Goal: Information Seeking & Learning: Learn about a topic

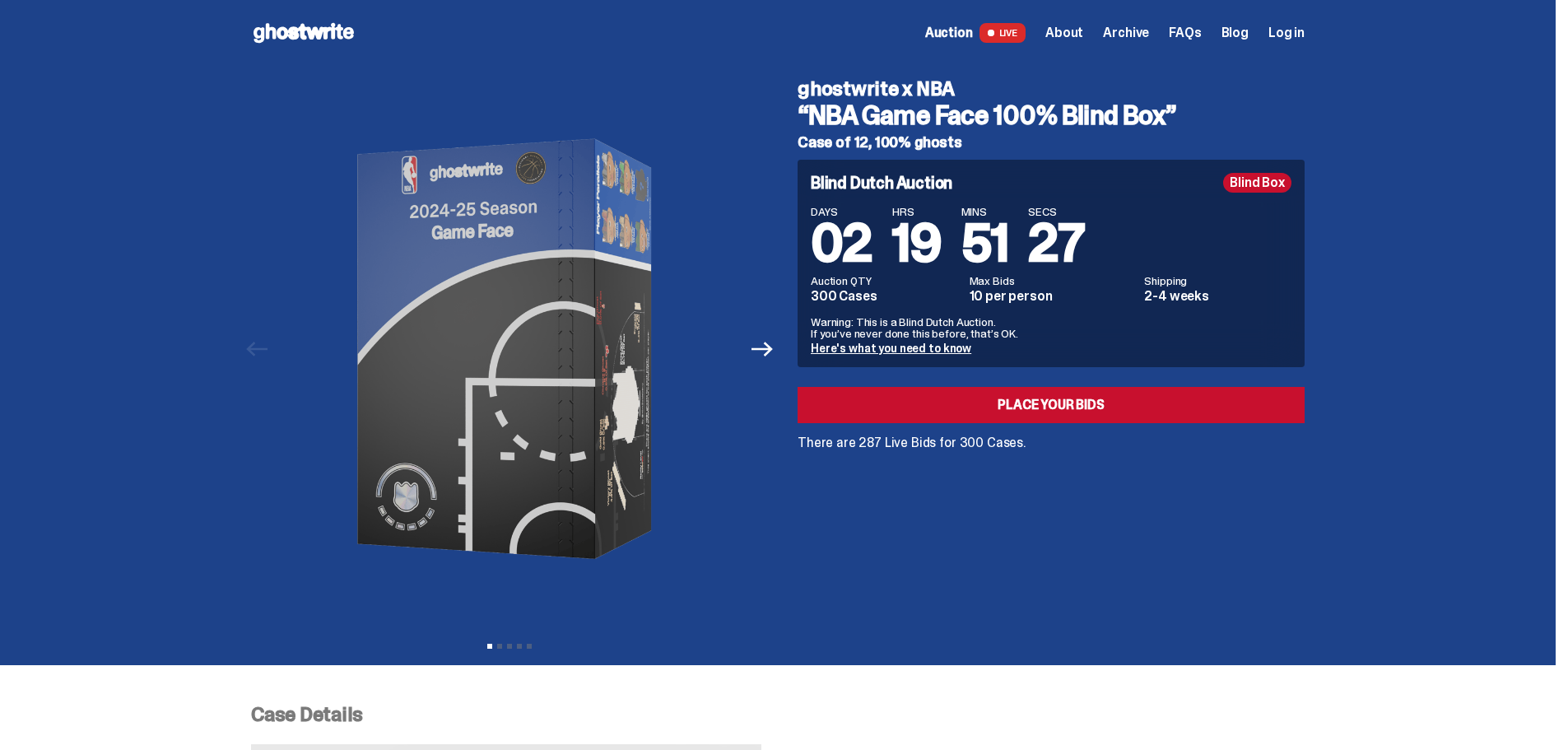
click at [931, 347] on link "Here's what you need to know" at bounding box center [891, 348] width 160 height 15
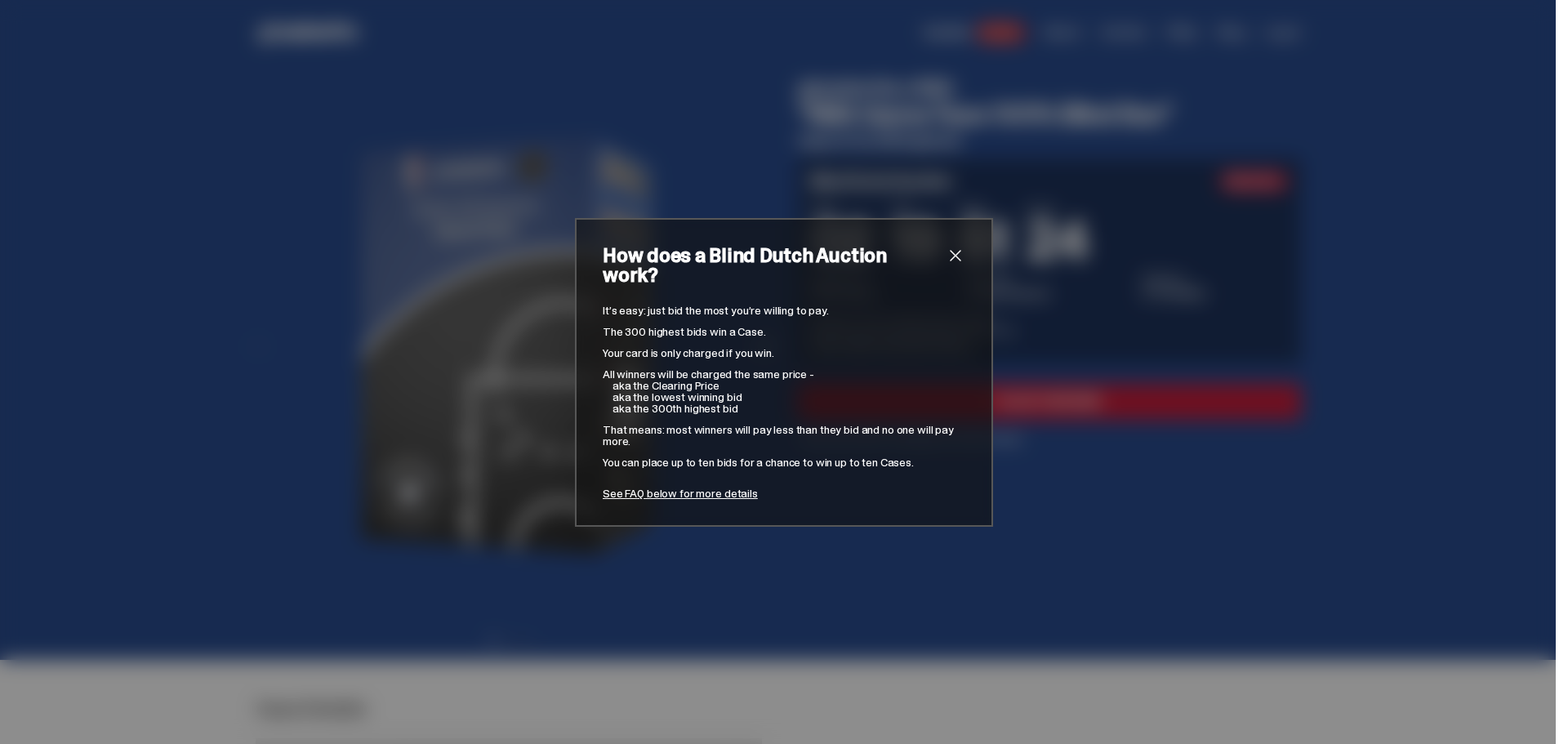
click at [740, 487] on link "See FAQ below for more details" at bounding box center [680, 494] width 155 height 15
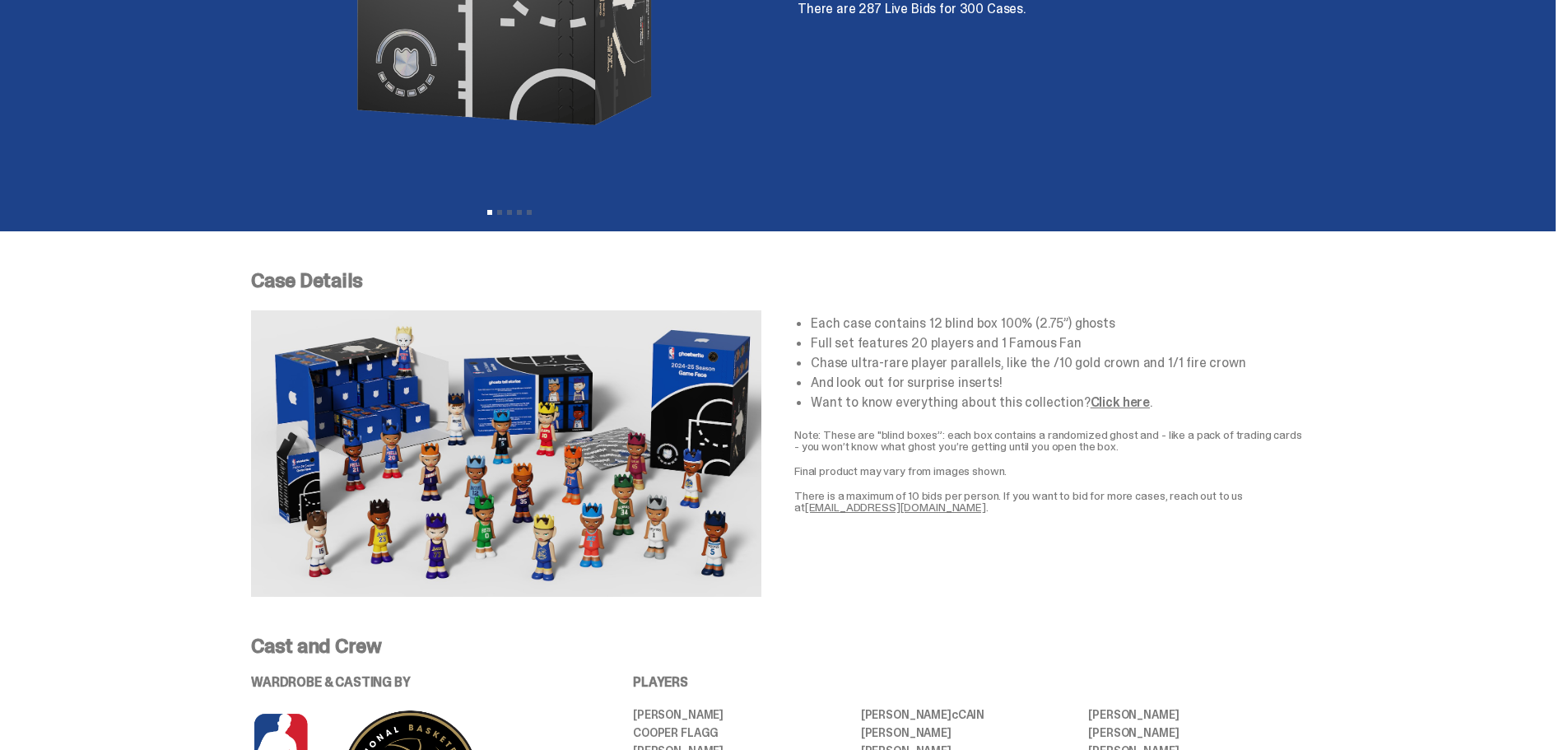
scroll to position [428, 0]
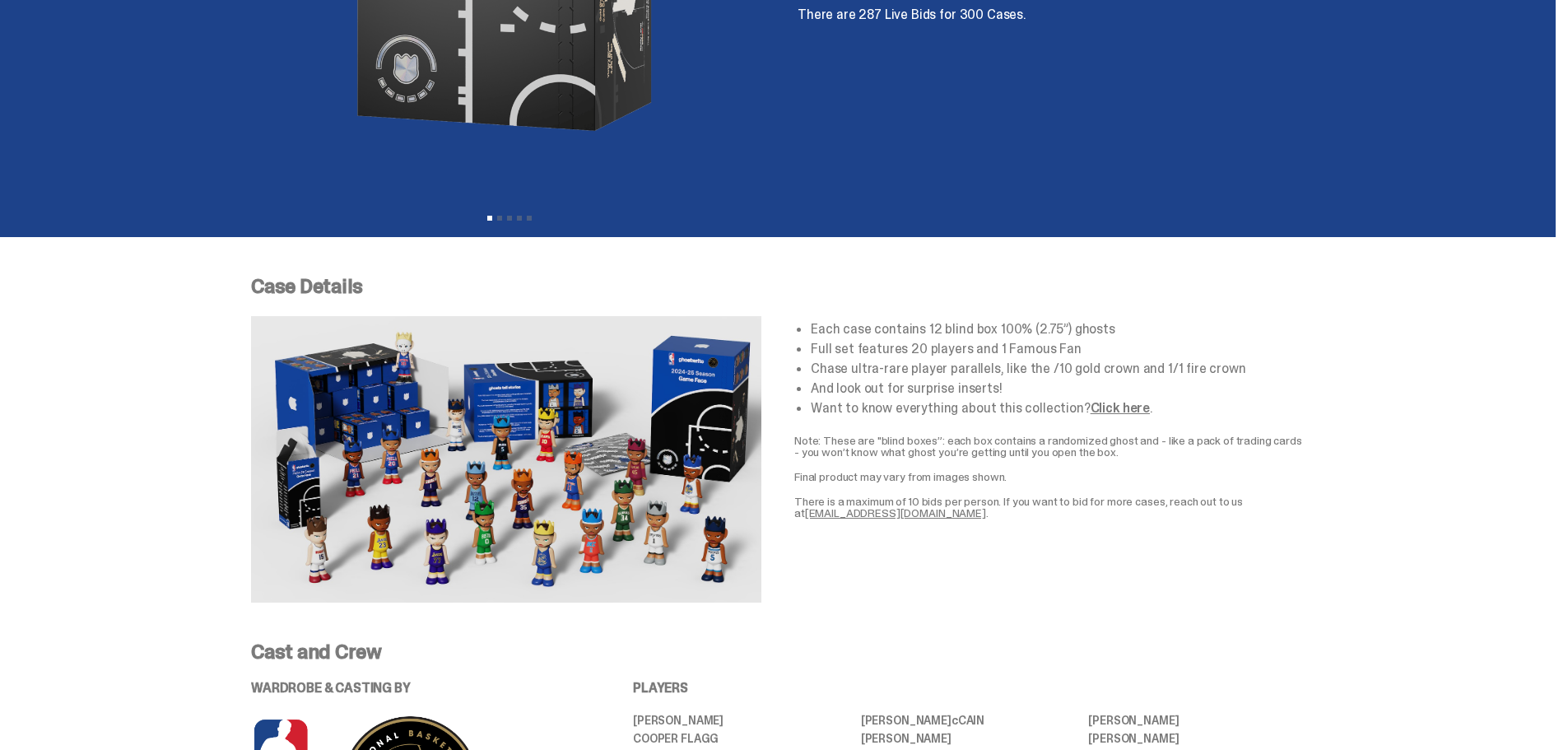
click at [1078, 533] on div "Each case contains 12 blind box 100% (2.75”) ghosts Full set features 20 player…" at bounding box center [1049, 459] width 510 height 287
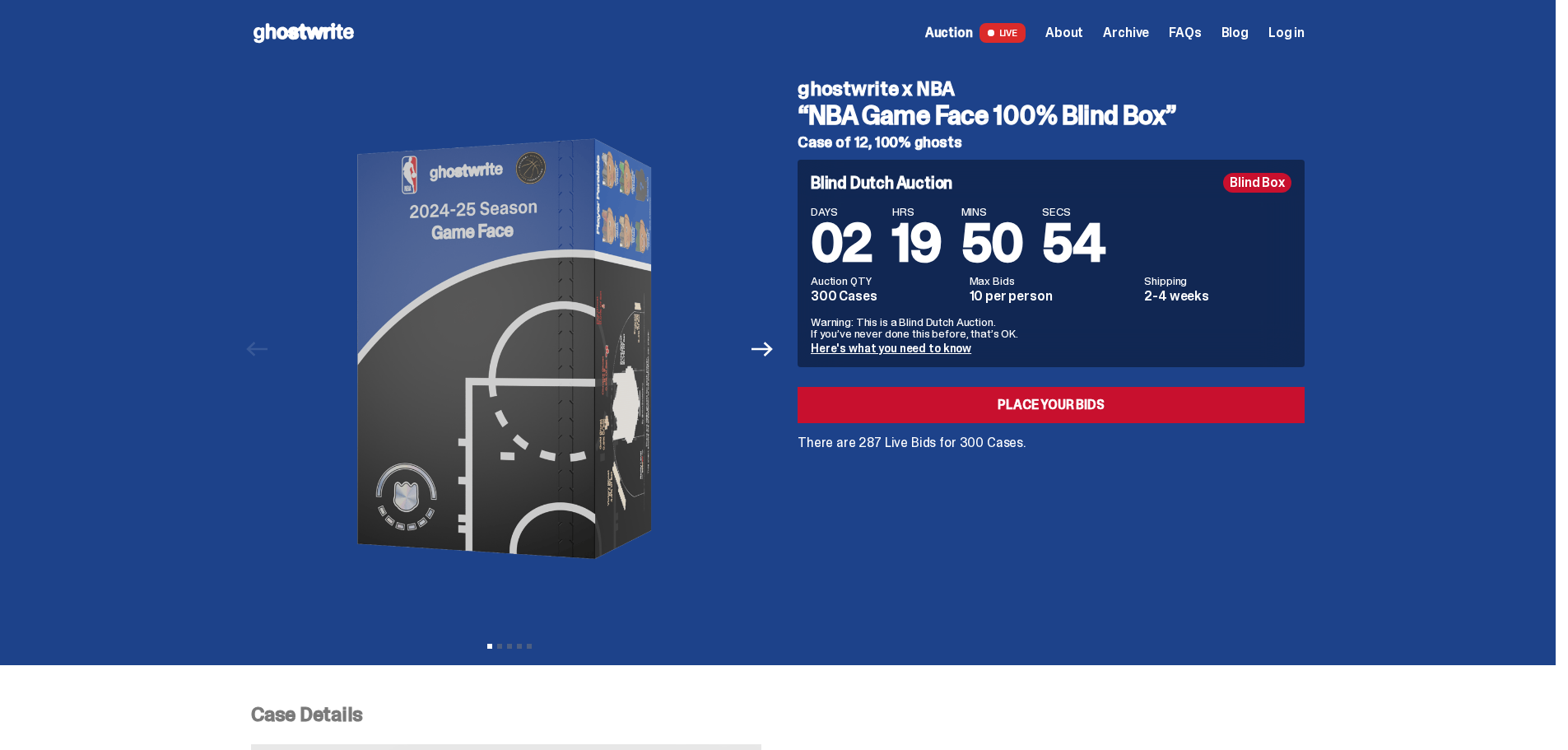
click at [1189, 32] on span "FAQs" at bounding box center [1185, 33] width 32 height 13
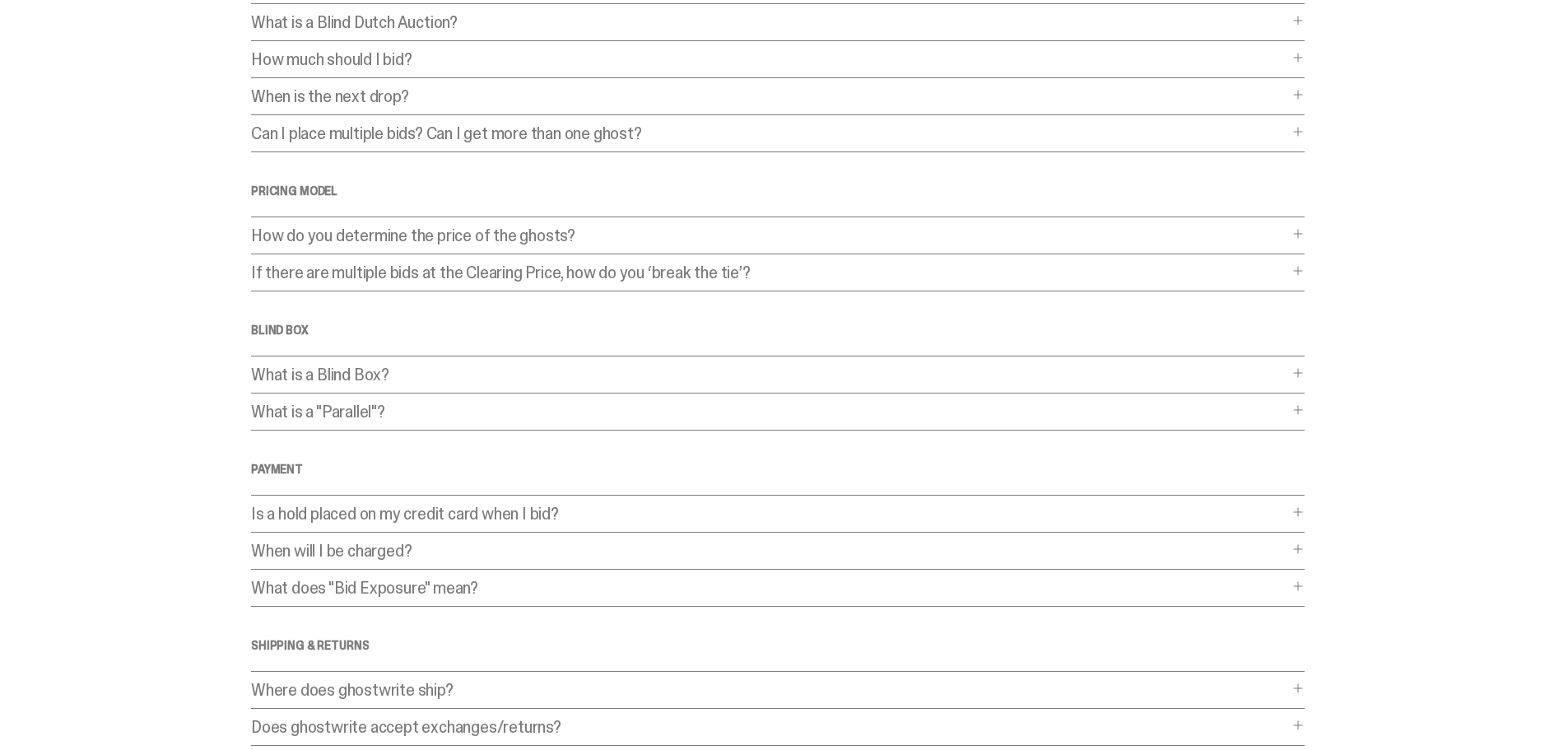
scroll to position [165, 0]
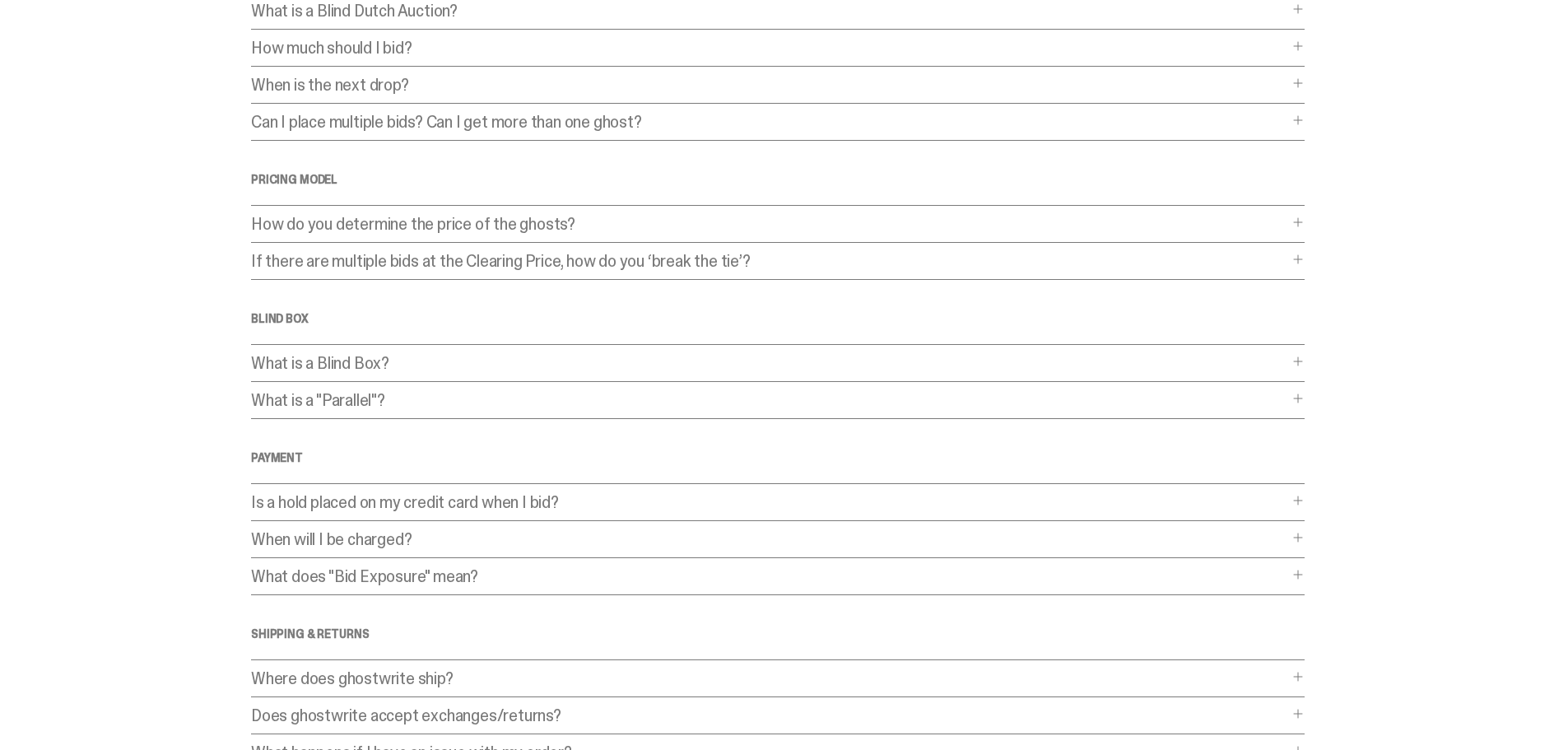
click at [587, 229] on p "How do you determine the price of the ghosts?" at bounding box center [770, 224] width 1037 height 17
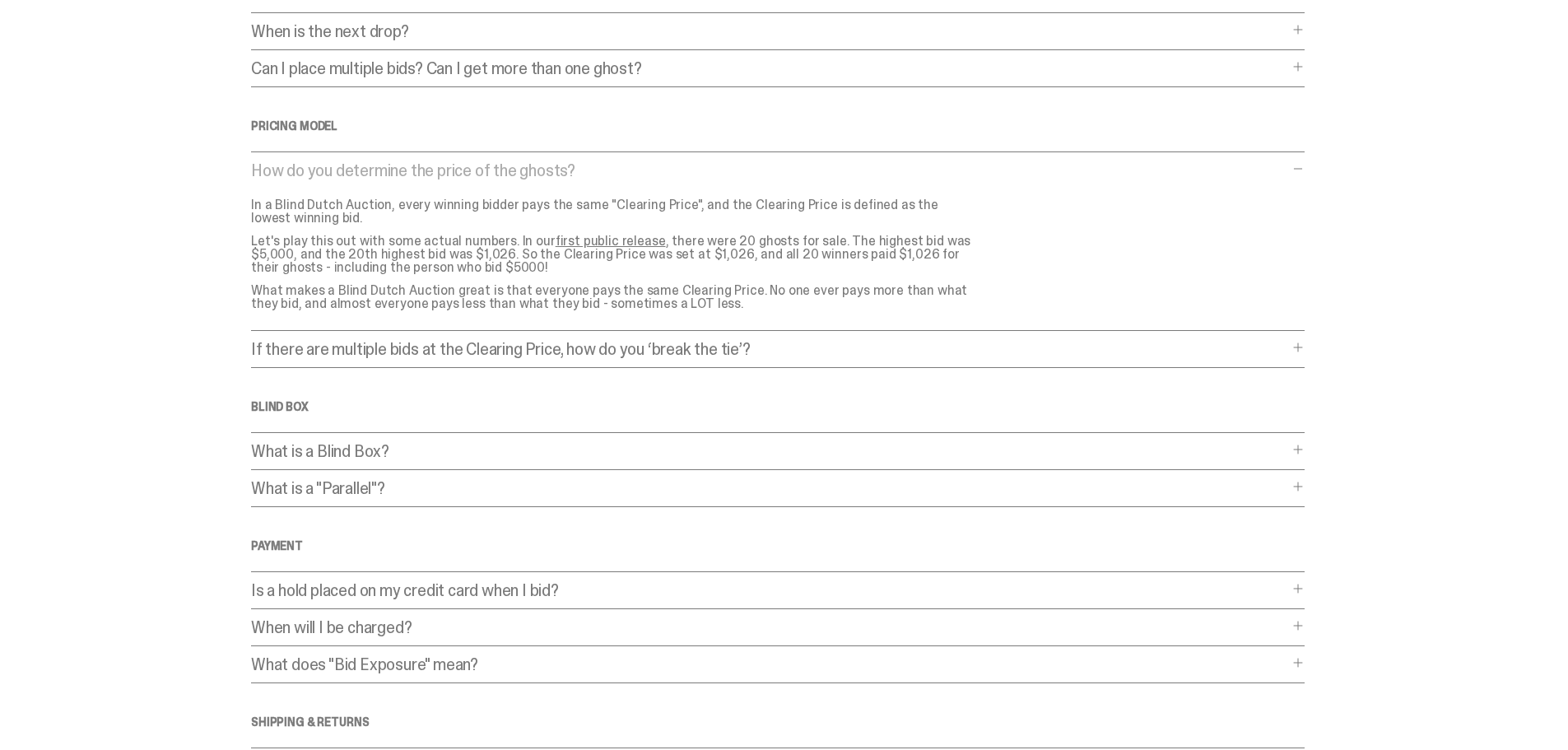
scroll to position [247, 0]
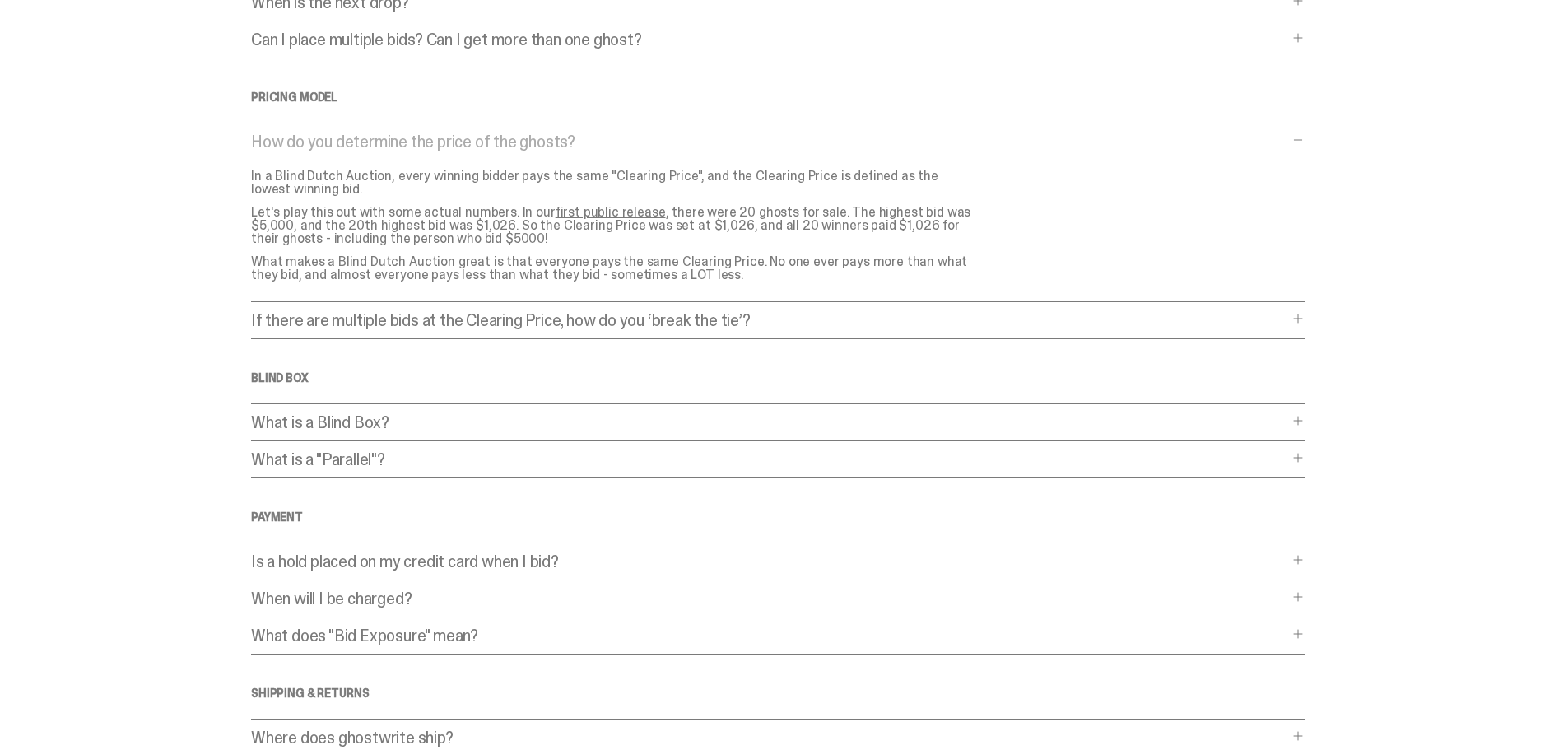
click at [458, 319] on p "If there are multiple bids at the Clearing Price, how do you ‘break the tie’?" at bounding box center [770, 321] width 1037 height 17
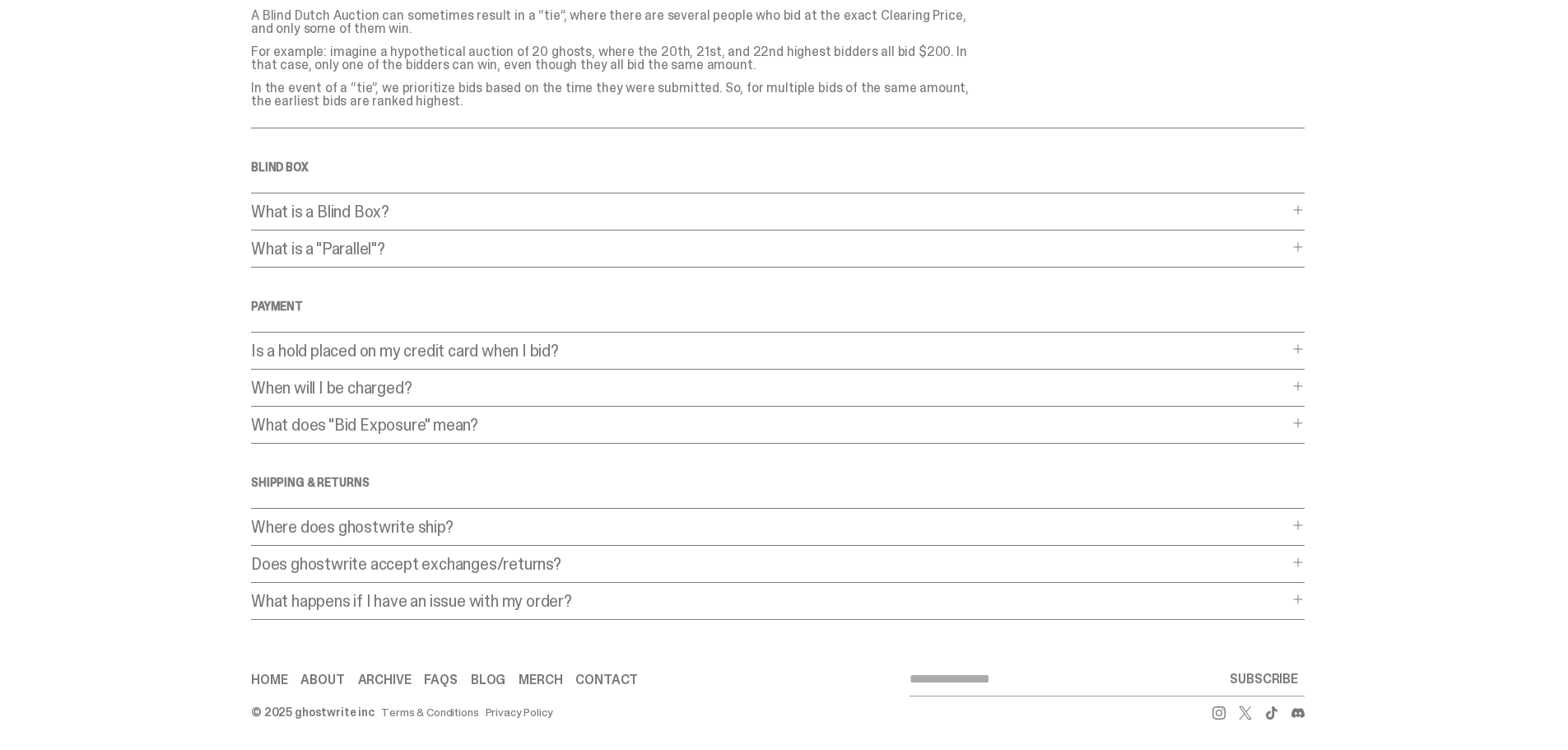
scroll to position [589, 0]
click at [329, 525] on p "Where does ghostwrite ship?" at bounding box center [770, 524] width 1037 height 17
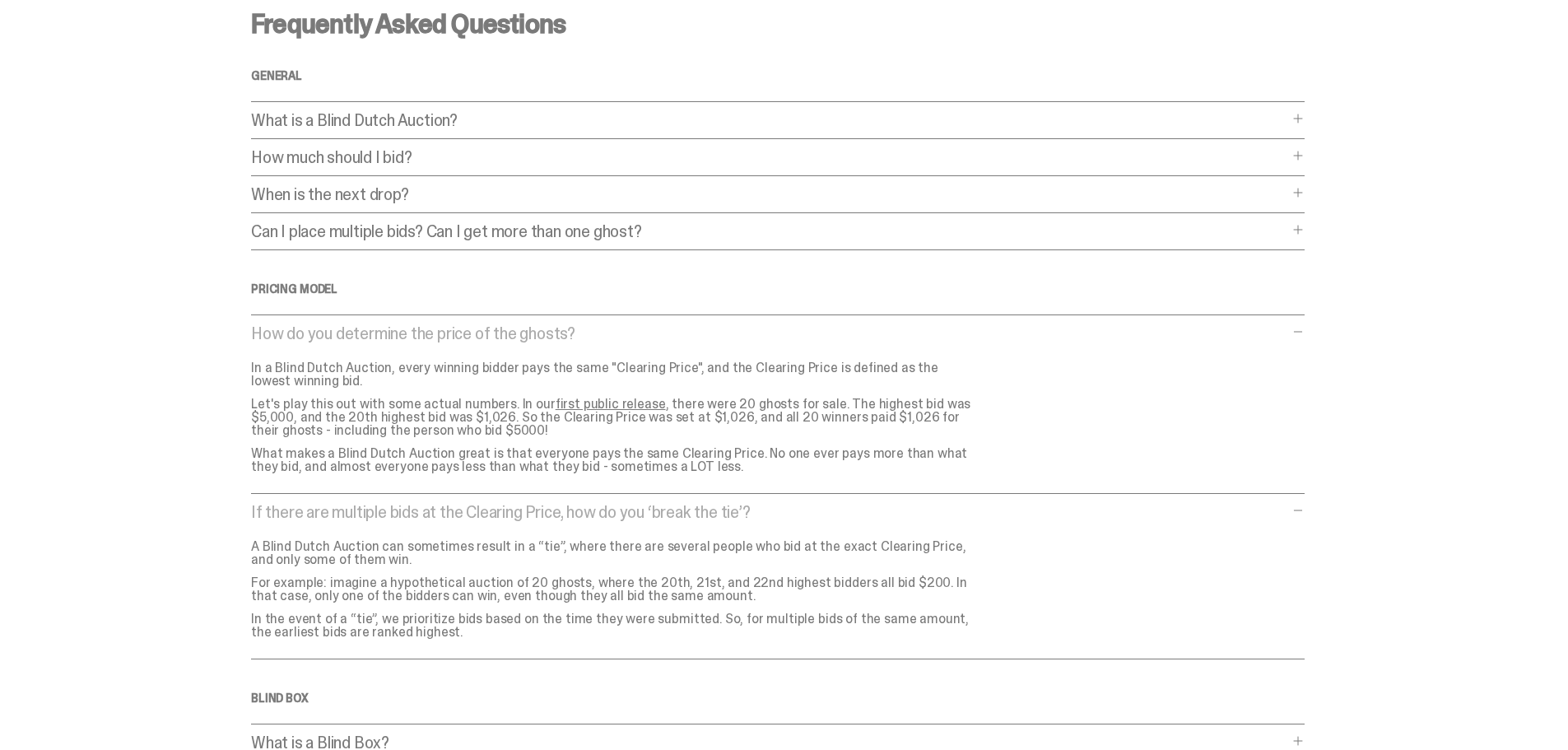
scroll to position [0, 0]
